Goal: Task Accomplishment & Management: Use online tool/utility

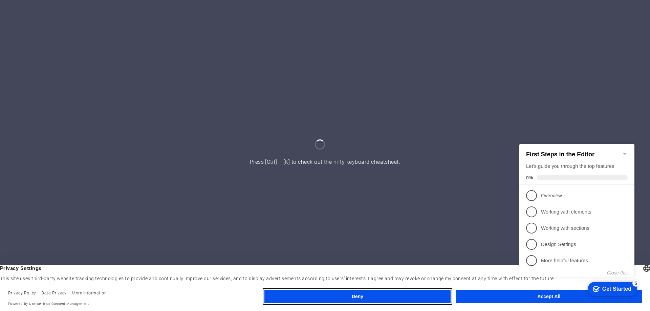
click at [398, 295] on button "Deny" at bounding box center [357, 297] width 186 height 14
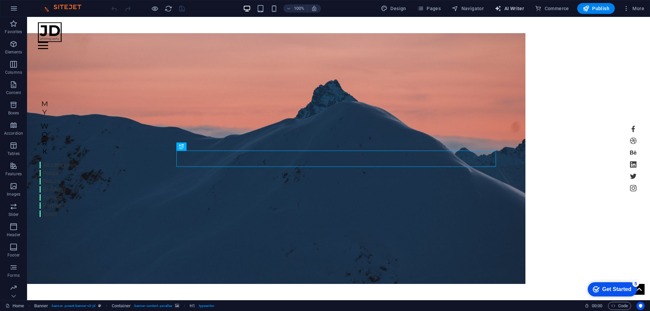
click at [497, 6] on icon "button" at bounding box center [497, 8] width 7 height 7
select select "English"
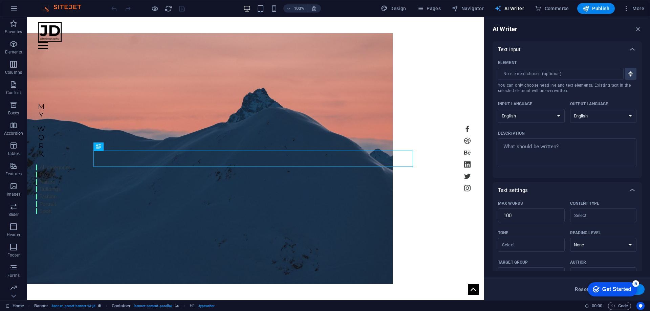
click at [497, 6] on icon "button" at bounding box center [497, 8] width 7 height 7
click at [14, 5] on icon "button" at bounding box center [14, 8] width 8 height 8
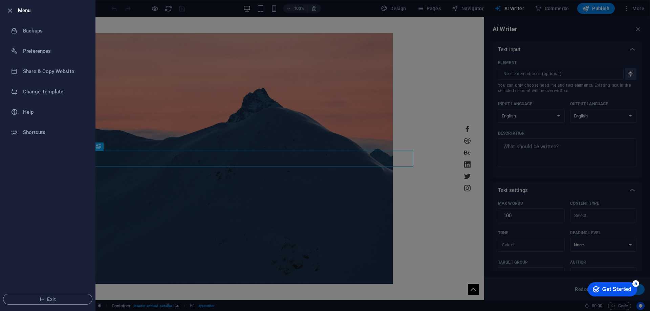
click at [14, 5] on li "Menu" at bounding box center [47, 10] width 95 height 20
click at [12, 5] on li "Menu" at bounding box center [47, 10] width 95 height 20
click at [8, 8] on icon "button" at bounding box center [10, 11] width 8 height 8
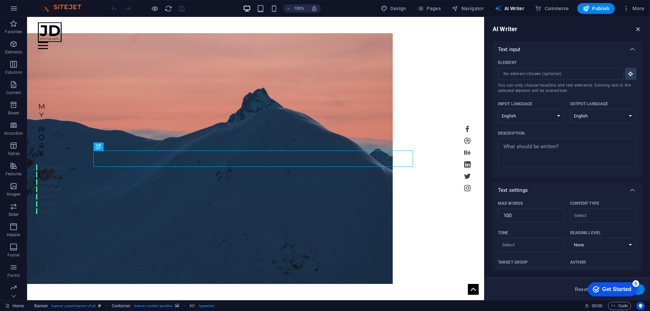
click at [638, 29] on icon "button" at bounding box center [637, 28] width 7 height 7
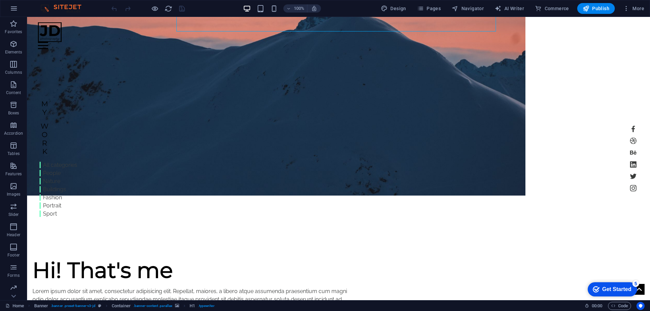
scroll to position [135, 0]
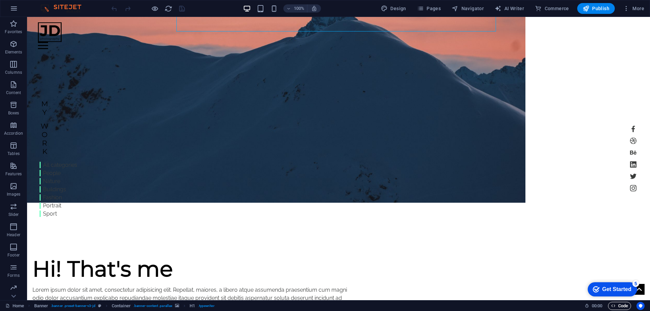
click at [616, 304] on span "Code" at bounding box center [619, 306] width 17 height 8
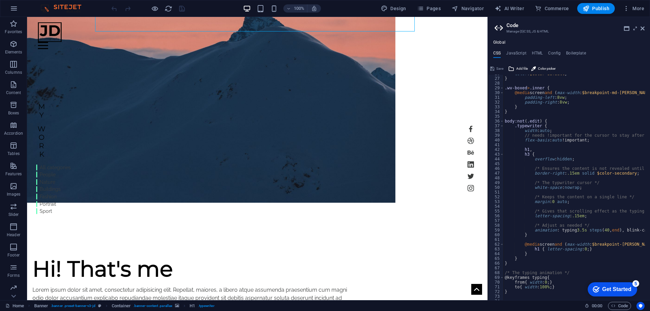
scroll to position [0, 0]
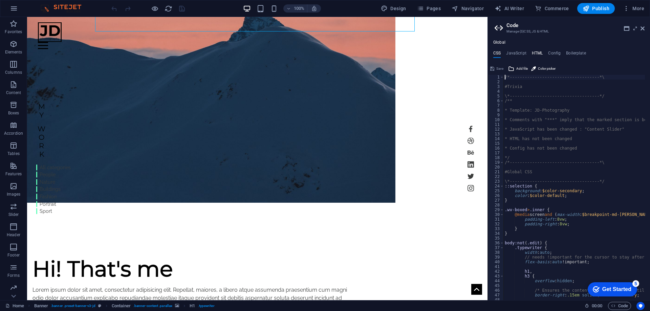
click at [539, 55] on h4 "HTML" at bounding box center [537, 54] width 11 height 7
type textarea "{{content}}"
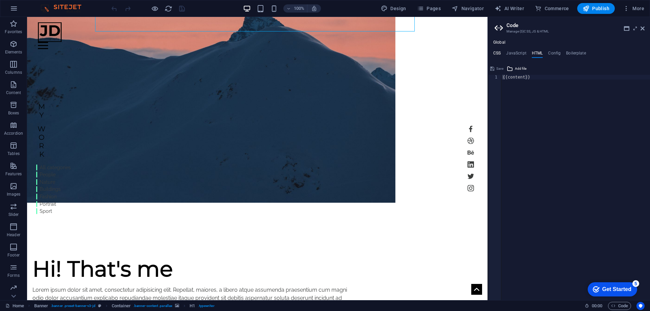
click at [496, 52] on h4 "CSS" at bounding box center [496, 54] width 7 height 7
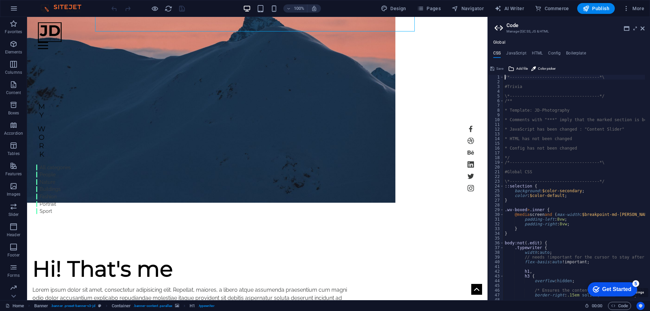
click at [639, 304] on icon "Usercentrics" at bounding box center [640, 306] width 5 height 5
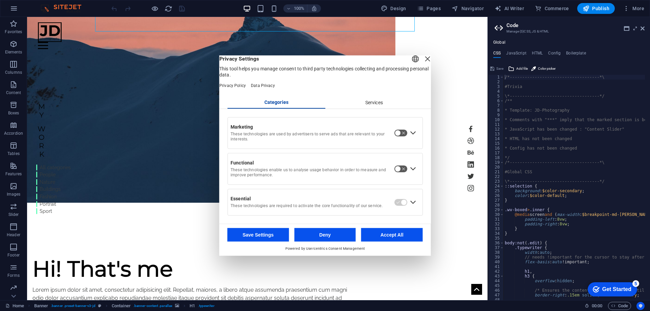
click at [639, 304] on icon "Usercentrics" at bounding box center [640, 306] width 5 height 5
click at [621, 305] on span "Code" at bounding box center [619, 306] width 17 height 8
click at [423, 63] on div "Close Layer" at bounding box center [427, 58] width 9 height 9
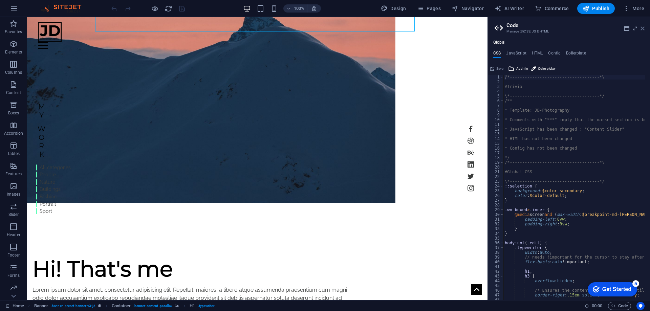
click at [643, 28] on icon at bounding box center [642, 28] width 4 height 5
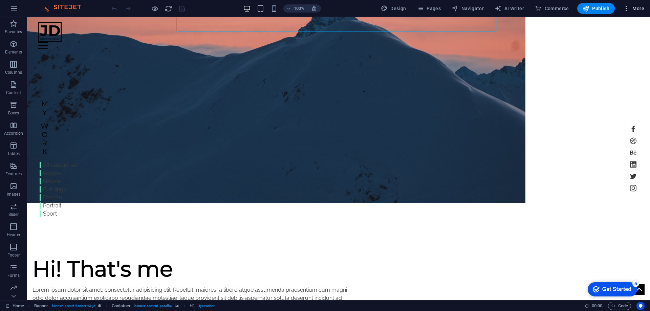
click at [634, 10] on span "More" at bounding box center [633, 8] width 21 height 7
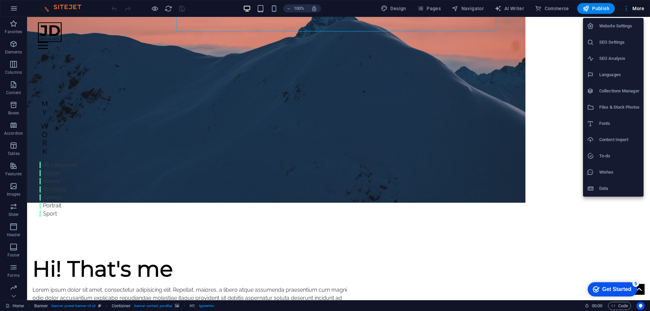
click at [351, 10] on div at bounding box center [325, 155] width 650 height 311
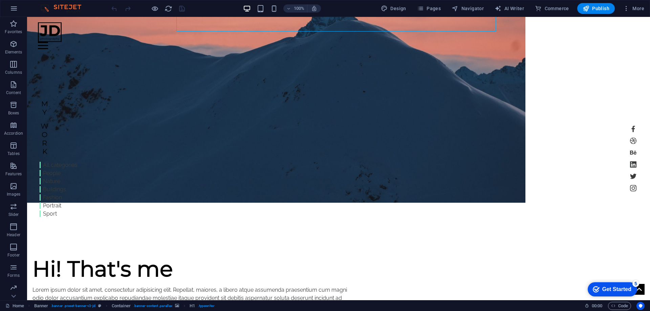
click at [45, 7] on img at bounding box center [64, 8] width 51 height 8
click at [596, 288] on icon "Get Started 5 items remaining, 0% complete" at bounding box center [596, 289] width 7 height 6
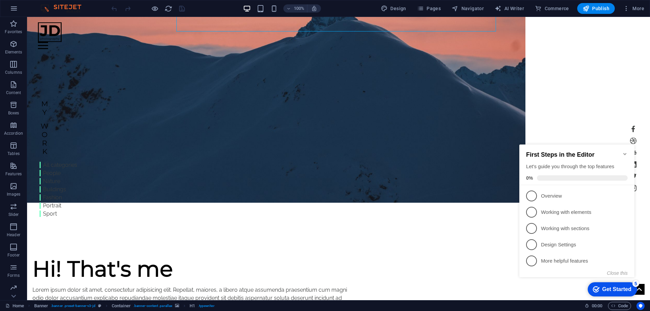
click at [596, 288] on icon "Get Started 5 items remaining, 0% complete" at bounding box center [596, 289] width 7 height 6
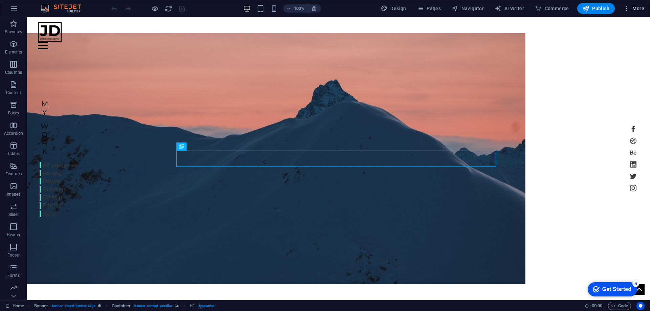
click at [621, 9] on button "More" at bounding box center [633, 8] width 27 height 11
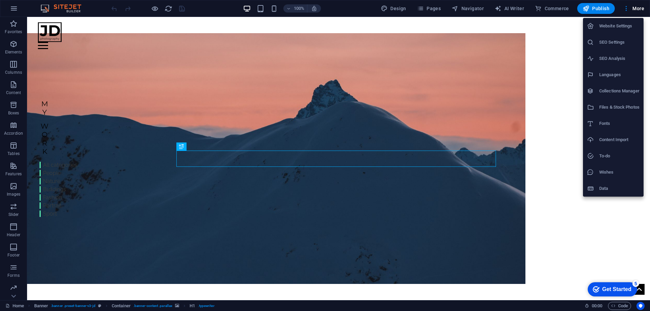
click at [614, 30] on li "Website Settings" at bounding box center [613, 26] width 61 height 16
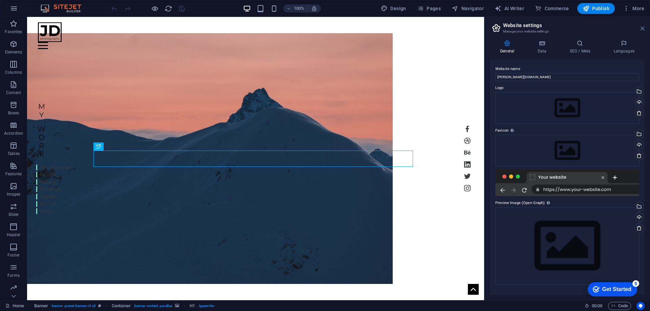
click at [644, 27] on icon at bounding box center [642, 28] width 4 height 5
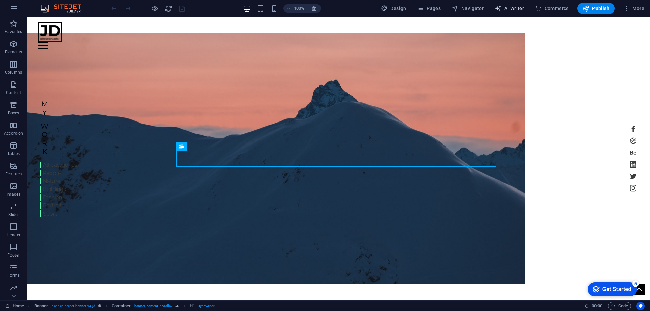
click at [514, 9] on span "AI Writer" at bounding box center [508, 8] width 29 height 7
select select "English"
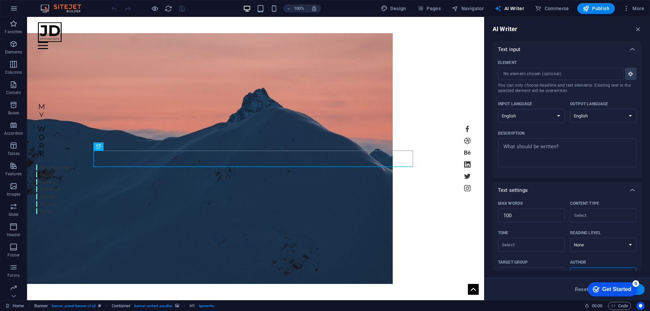
click at [640, 35] on div "AI Writer Text input Element ​ You can only choose headline and text elements. …" at bounding box center [566, 158] width 165 height 283
click at [640, 31] on icon "button" at bounding box center [637, 28] width 7 height 7
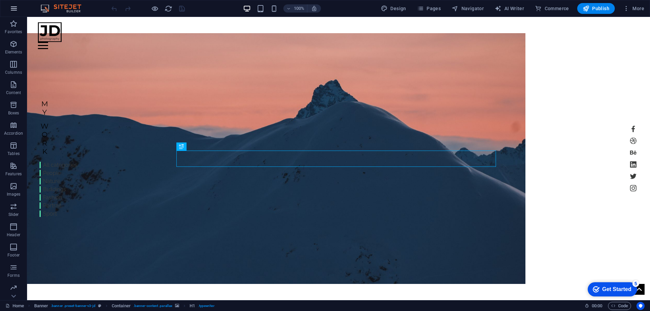
click at [19, 9] on button "button" at bounding box center [14, 8] width 16 height 16
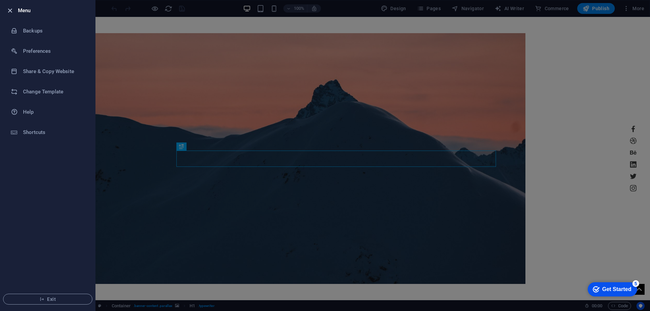
click at [12, 10] on icon "button" at bounding box center [10, 11] width 8 height 8
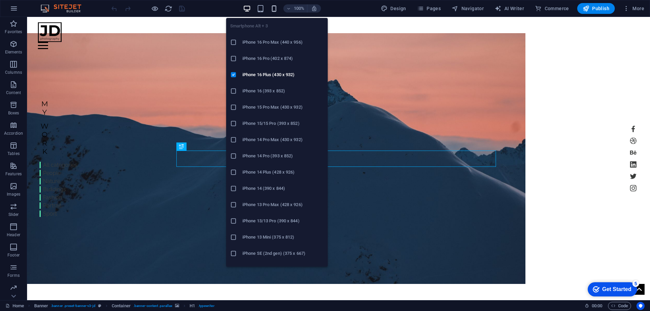
click at [273, 9] on icon "button" at bounding box center [274, 9] width 8 height 8
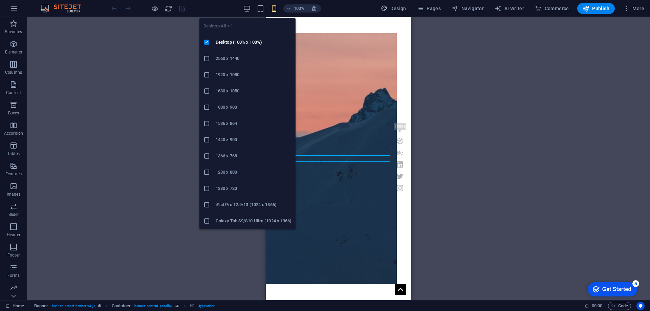
click at [247, 7] on icon "button" at bounding box center [247, 9] width 8 height 8
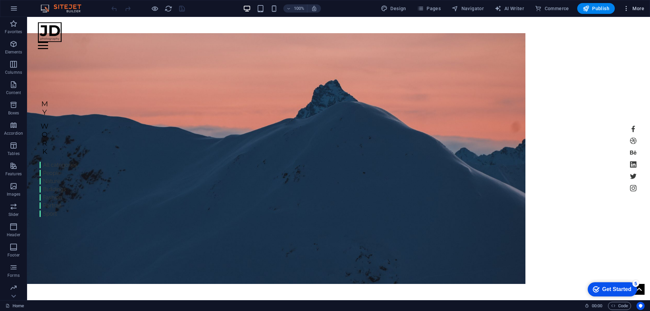
click at [628, 10] on icon "button" at bounding box center [626, 8] width 7 height 7
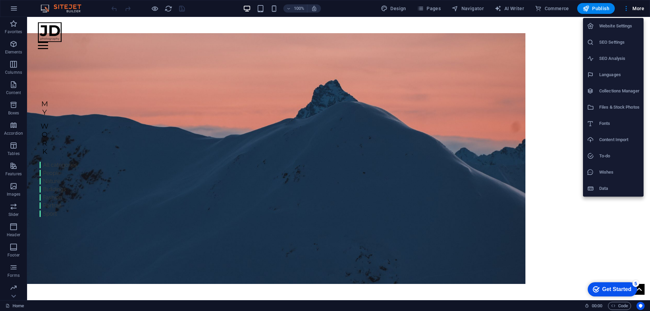
click at [638, 8] on div at bounding box center [325, 155] width 650 height 311
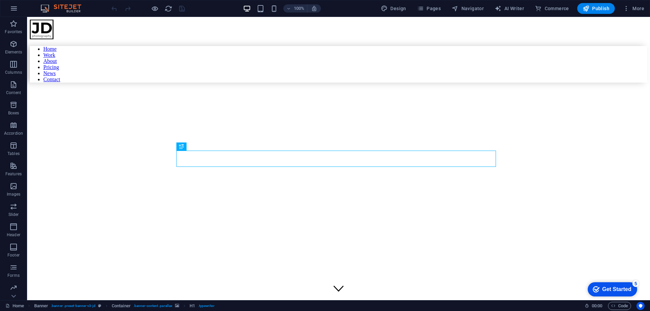
click at [628, 290] on div "Get Started" at bounding box center [616, 289] width 29 height 6
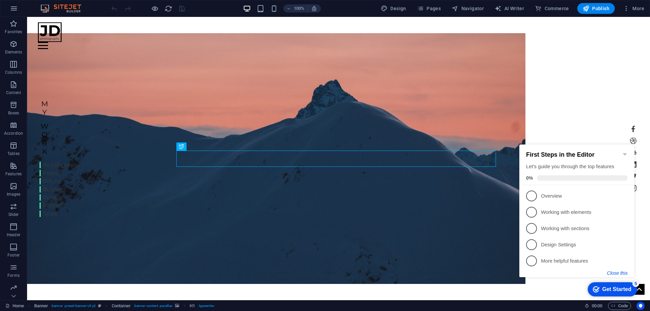
click at [621, 271] on button "Close this" at bounding box center [617, 272] width 21 height 5
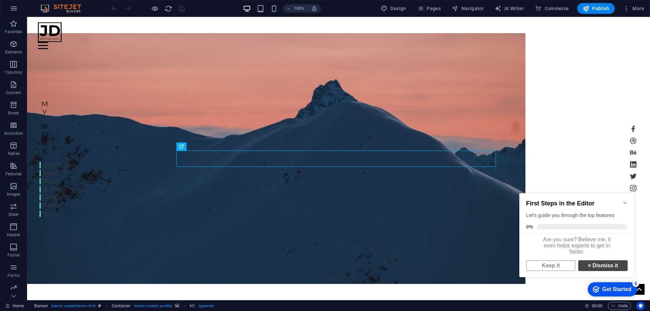
click at [599, 268] on link "× Dismiss it" at bounding box center [602, 265] width 49 height 11
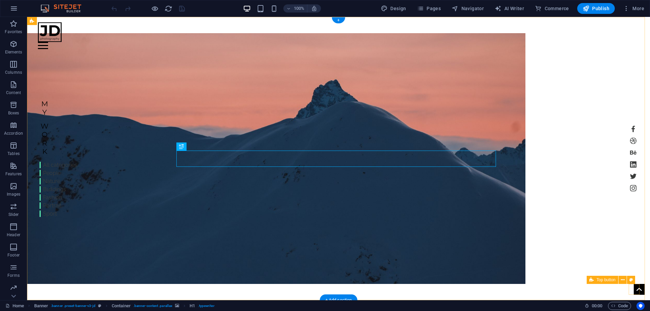
click at [634, 286] on figure at bounding box center [639, 289] width 11 height 11
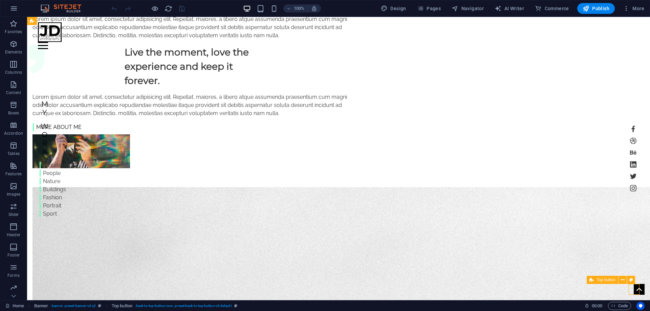
click at [638, 290] on figure at bounding box center [639, 289] width 11 height 11
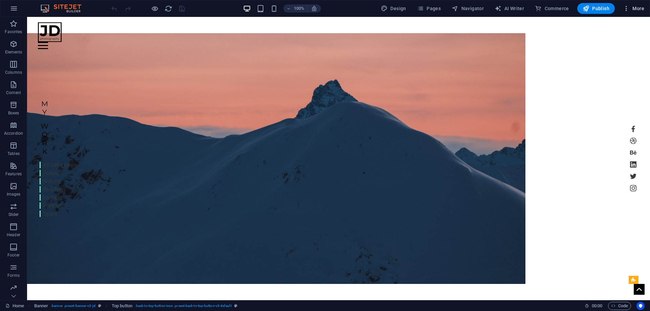
click at [632, 8] on span "More" at bounding box center [633, 8] width 21 height 7
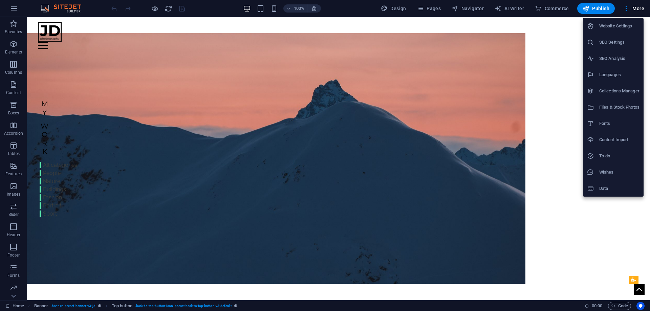
click at [614, 44] on h6 "SEO Settings" at bounding box center [619, 42] width 40 height 8
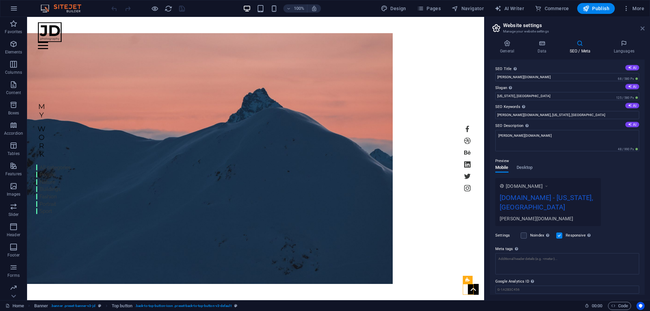
click at [643, 27] on icon at bounding box center [642, 28] width 4 height 5
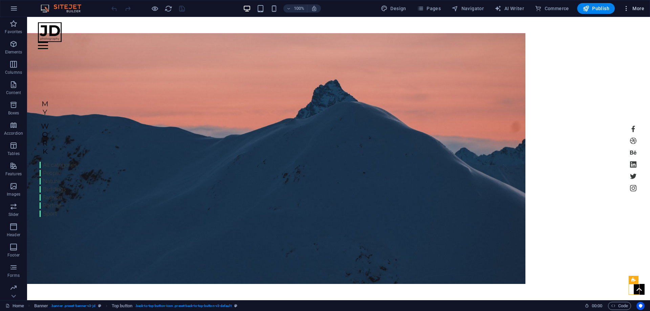
click at [637, 11] on span "More" at bounding box center [633, 8] width 21 height 7
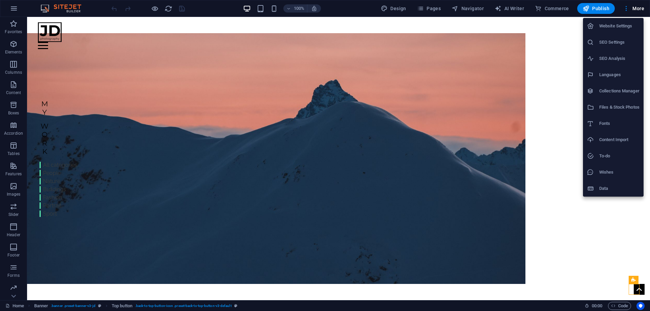
click at [617, 101] on li "Files & Stock Photos" at bounding box center [613, 107] width 61 height 16
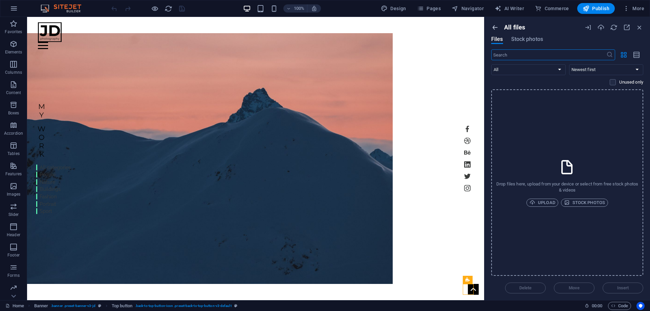
click at [493, 27] on icon "button" at bounding box center [494, 27] width 7 height 7
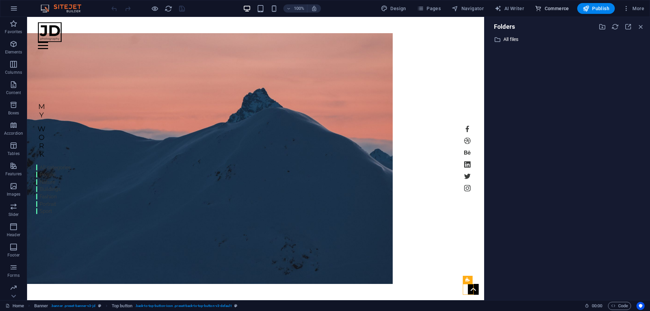
click at [550, 8] on span "Commerce" at bounding box center [552, 8] width 34 height 7
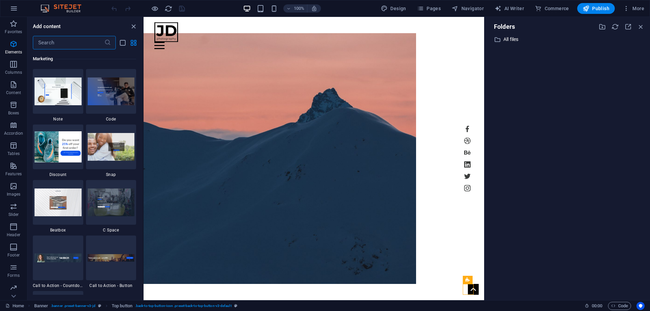
scroll to position [6522, 0]
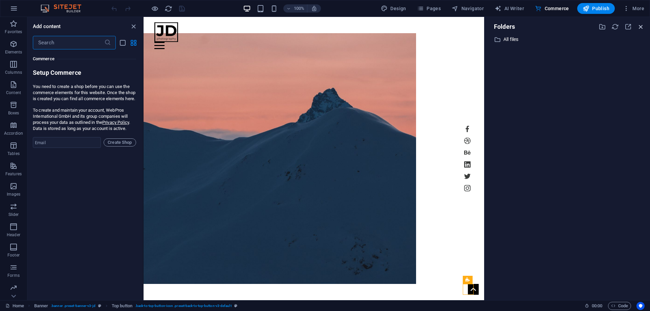
click at [640, 24] on icon "button" at bounding box center [640, 26] width 7 height 7
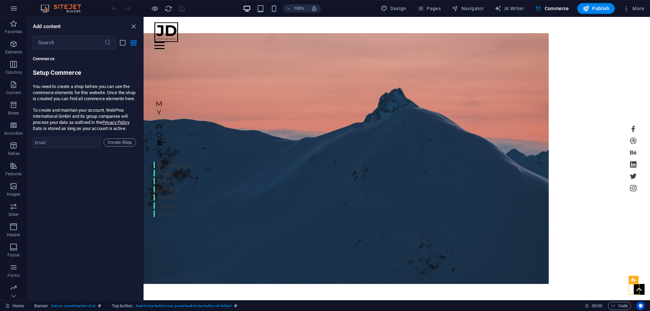
drag, startPoint x: 84, startPoint y: 118, endPoint x: 113, endPoint y: 122, distance: 29.3
click at [113, 122] on p "To create and maintain your account, WebPros International GmbH and its group c…" at bounding box center [84, 119] width 103 height 24
click at [589, 4] on button "Publish" at bounding box center [596, 8] width 38 height 11
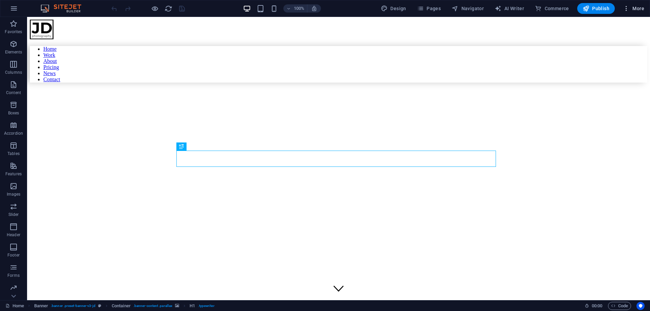
click at [637, 12] on span "More" at bounding box center [633, 8] width 21 height 7
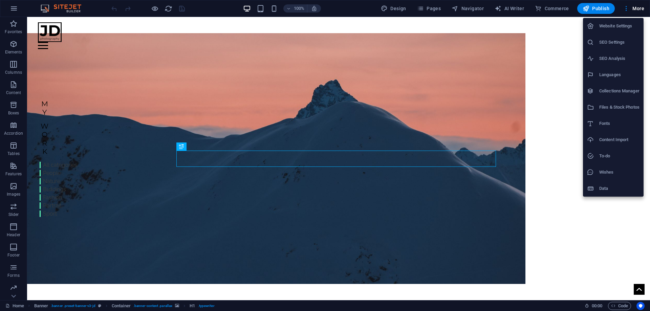
click at [8, 3] on div at bounding box center [325, 155] width 650 height 311
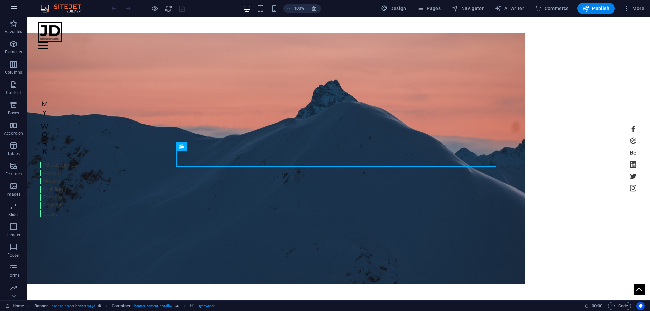
click at [9, 5] on button "button" at bounding box center [14, 8] width 16 height 16
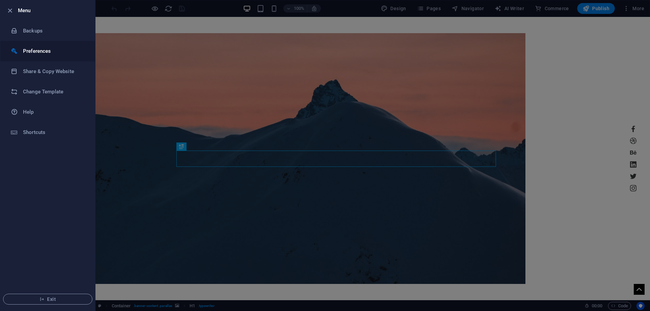
click at [78, 50] on h6 "Preferences" at bounding box center [54, 51] width 63 height 8
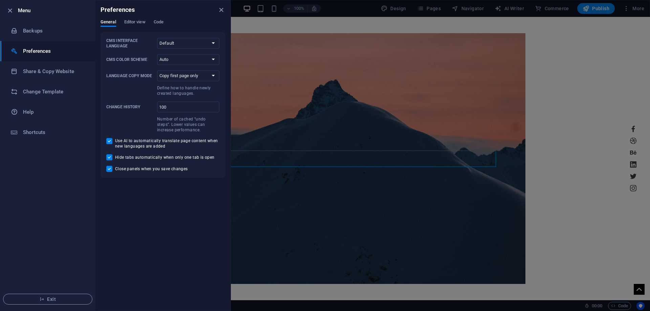
click at [70, 61] on li "Preferences" at bounding box center [47, 51] width 95 height 20
click at [67, 70] on h6 "Share & Copy Website" at bounding box center [54, 71] width 63 height 8
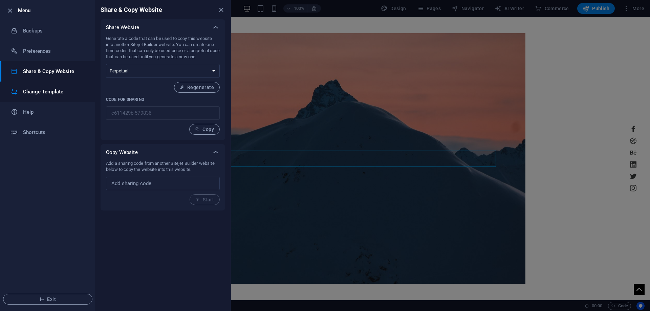
click at [59, 92] on h6 "Change Template" at bounding box center [54, 92] width 63 height 8
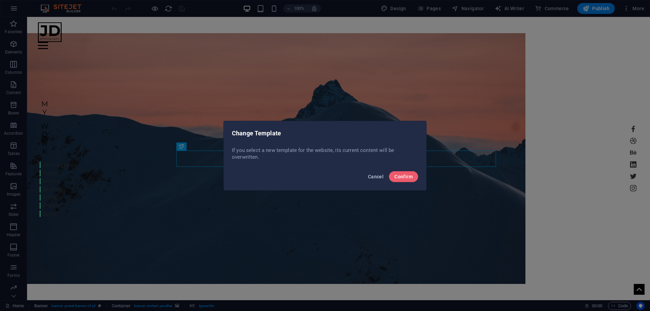
click at [376, 178] on span "Cancel" at bounding box center [376, 176] width 16 height 5
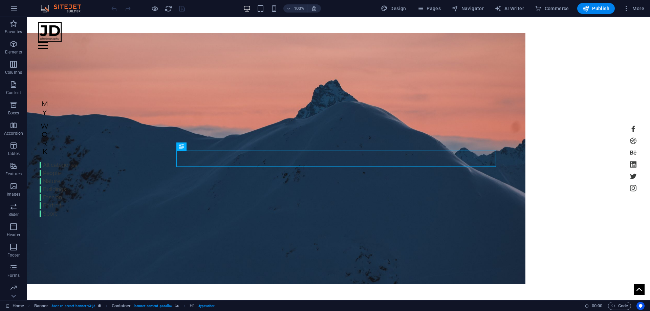
click at [29, 4] on div "100% Design Pages Navigator AI Writer Commerce Publish More" at bounding box center [324, 8] width 649 height 16
click at [21, 9] on button "button" at bounding box center [14, 8] width 16 height 16
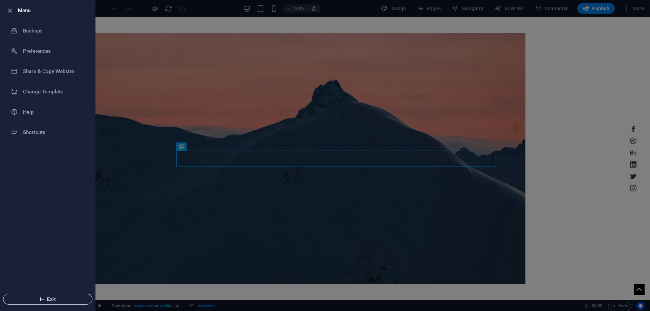
click at [68, 297] on span "Exit" at bounding box center [48, 298] width 78 height 5
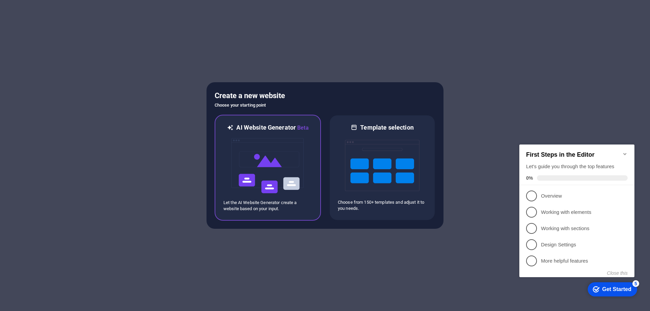
click at [277, 207] on p "Let the AI Website Generator create a website based on your input." at bounding box center [267, 206] width 89 height 12
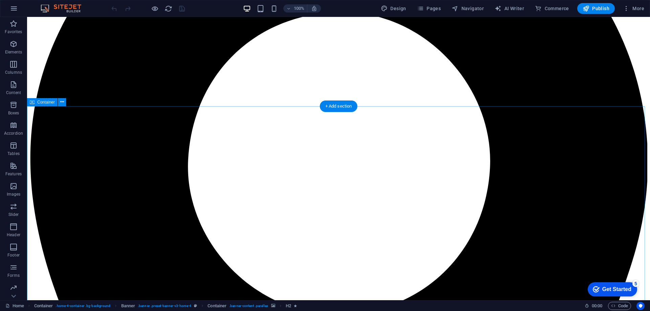
scroll to position [1367, 0]
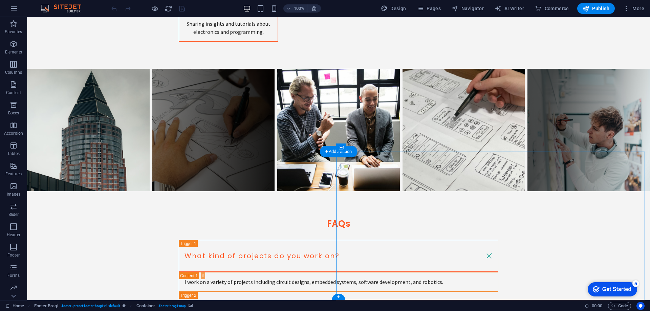
select select "px"
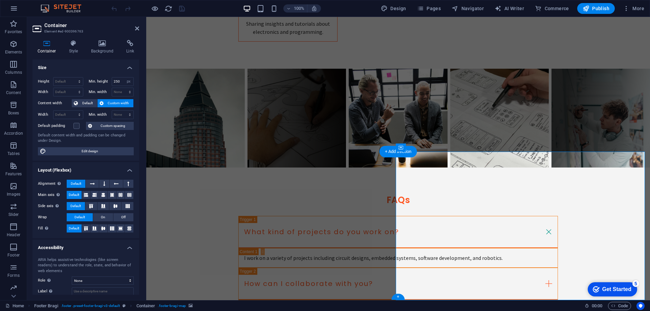
scroll to position [1343, 0]
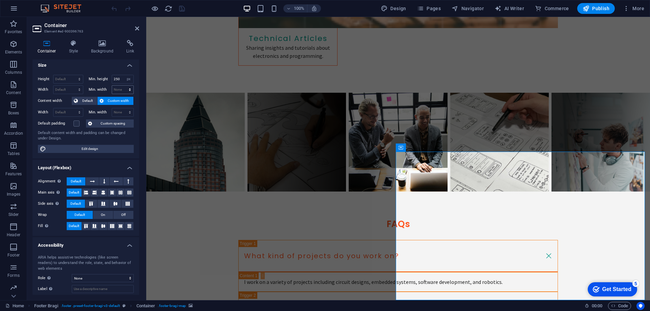
scroll to position [0, 0]
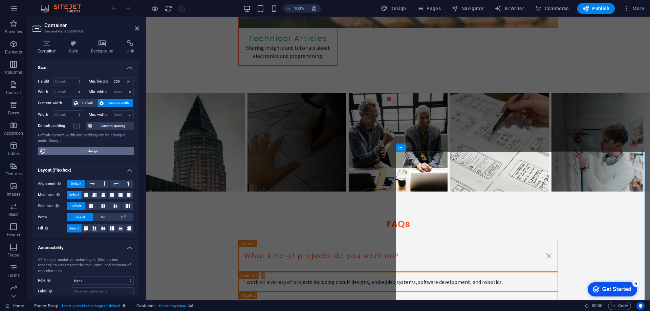
click at [120, 149] on span "Edit design" at bounding box center [90, 151] width 84 height 8
select select "px"
select select "200"
select select "px"
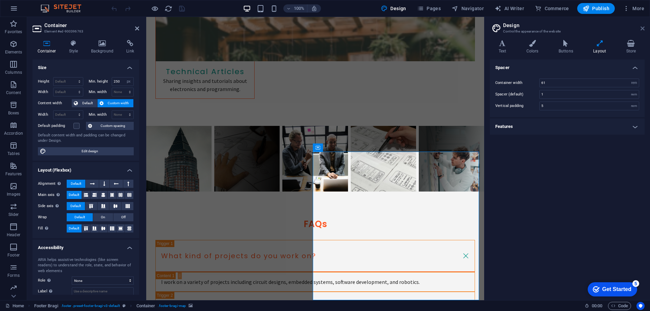
click at [644, 30] on icon at bounding box center [642, 28] width 4 height 5
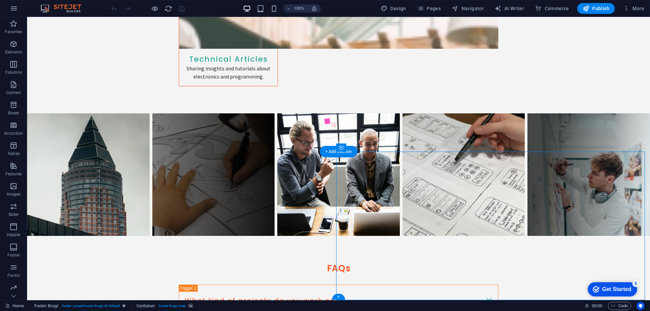
select select "px"
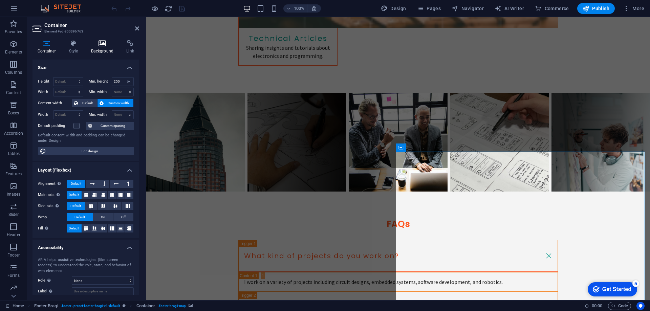
click at [91, 49] on h4 "Background" at bounding box center [104, 47] width 36 height 14
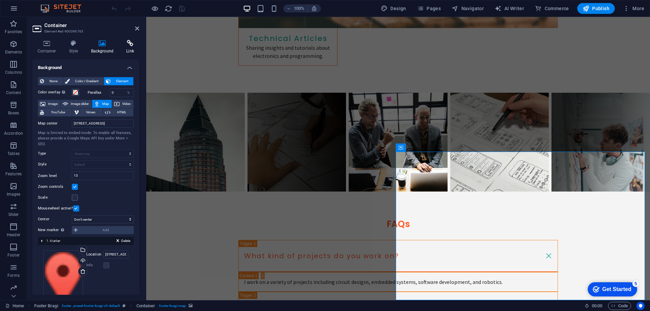
click at [130, 44] on icon at bounding box center [130, 43] width 18 height 7
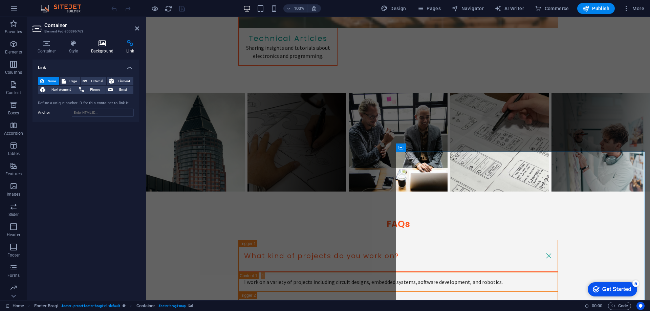
click at [99, 49] on h4 "Background" at bounding box center [104, 47] width 36 height 14
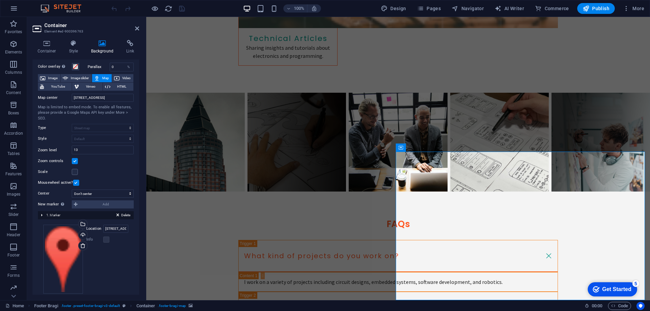
scroll to position [34, 0]
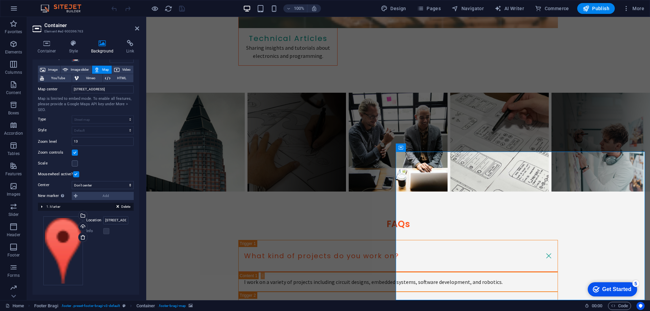
click at [123, 205] on span "Delete" at bounding box center [125, 207] width 9 height 6
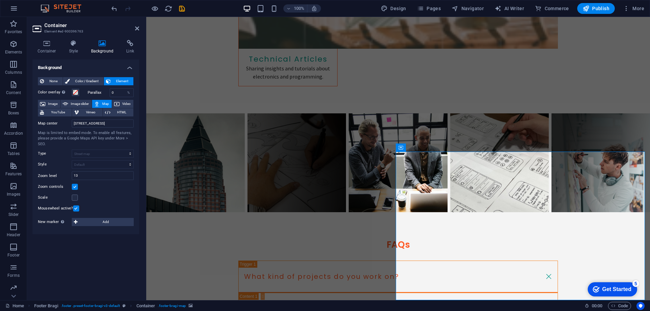
drag, startPoint x: 564, startPoint y: 252, endPoint x: 555, endPoint y: 270, distance: 19.1
drag, startPoint x: 550, startPoint y: 257, endPoint x: 544, endPoint y: 263, distance: 8.1
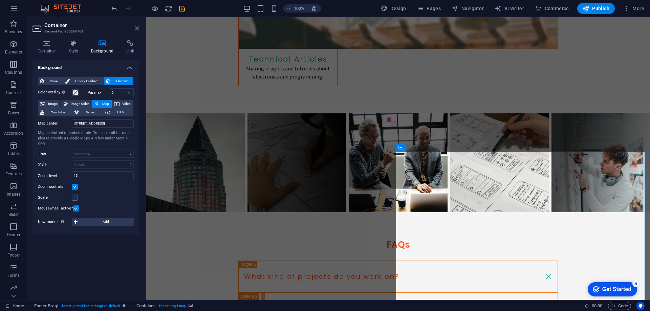
drag, startPoint x: 138, startPoint y: 27, endPoint x: 115, endPoint y: 15, distance: 26.2
click at [138, 27] on icon at bounding box center [137, 28] width 4 height 5
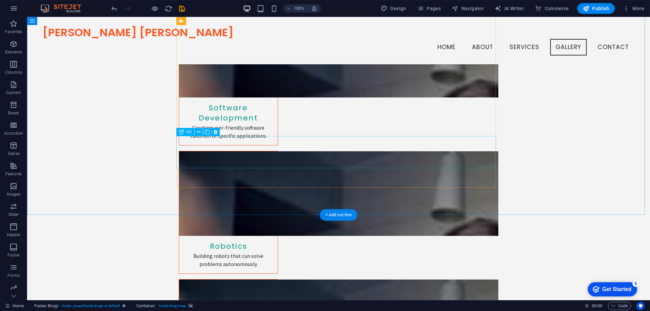
scroll to position [859, 0]
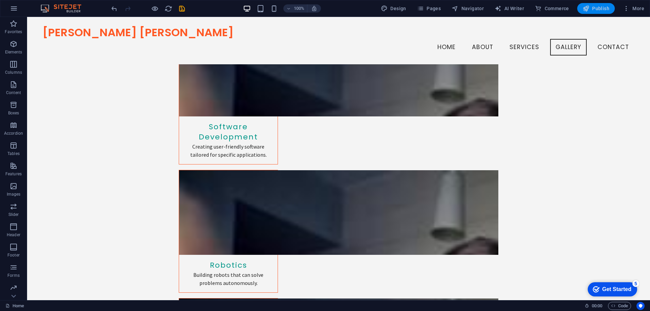
click at [586, 9] on icon "button" at bounding box center [585, 8] width 7 height 7
